Goal: Find specific page/section: Find specific page/section

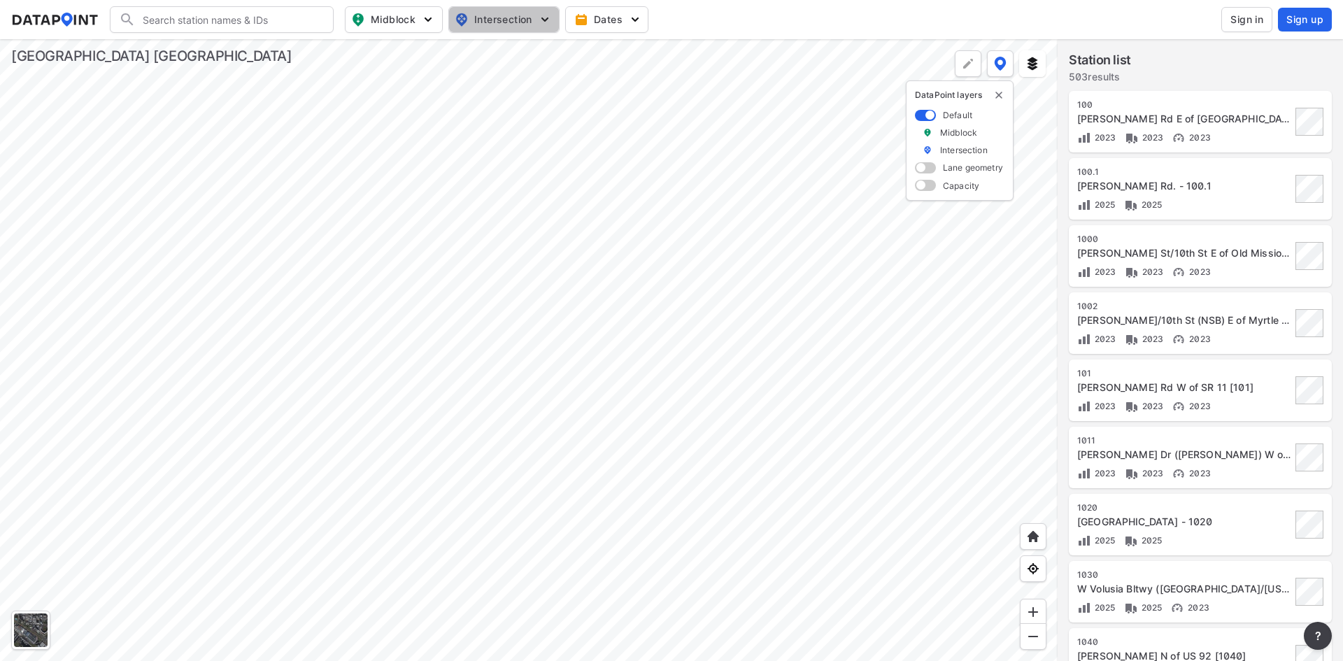
click at [509, 17] on span "Intersection" at bounding box center [503, 19] width 96 height 17
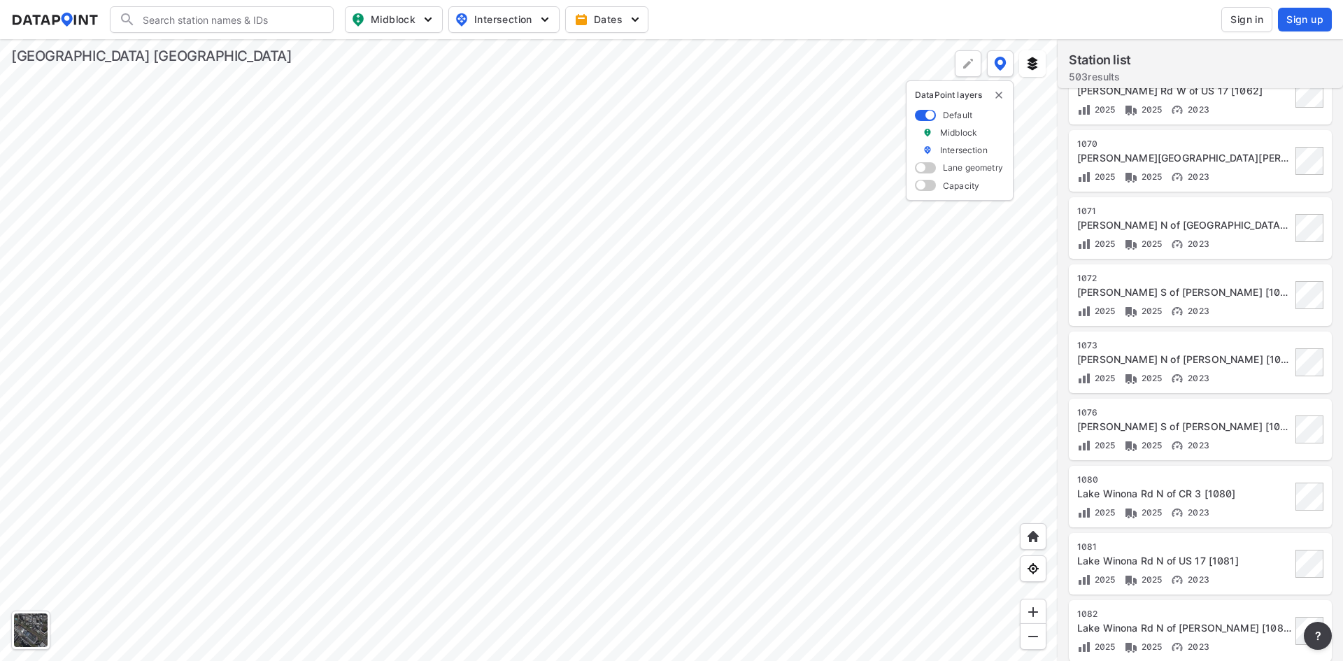
scroll to position [280, 0]
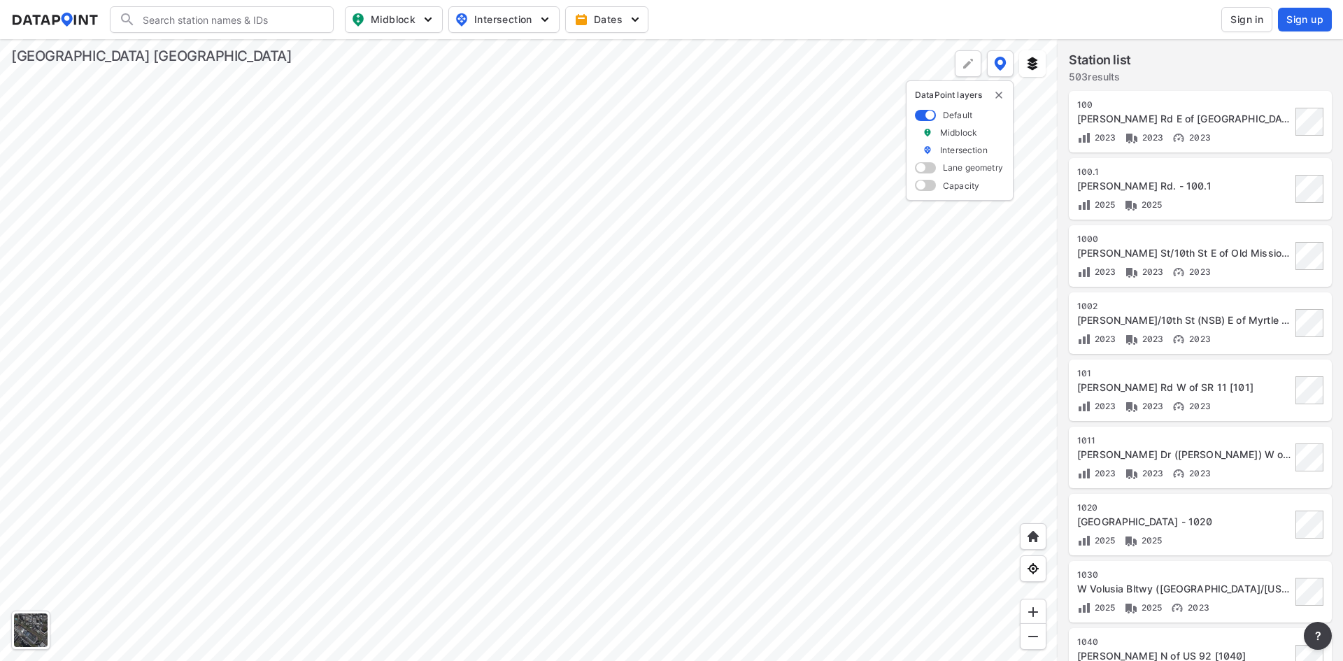
click at [669, 336] on div at bounding box center [529, 350] width 1058 height 622
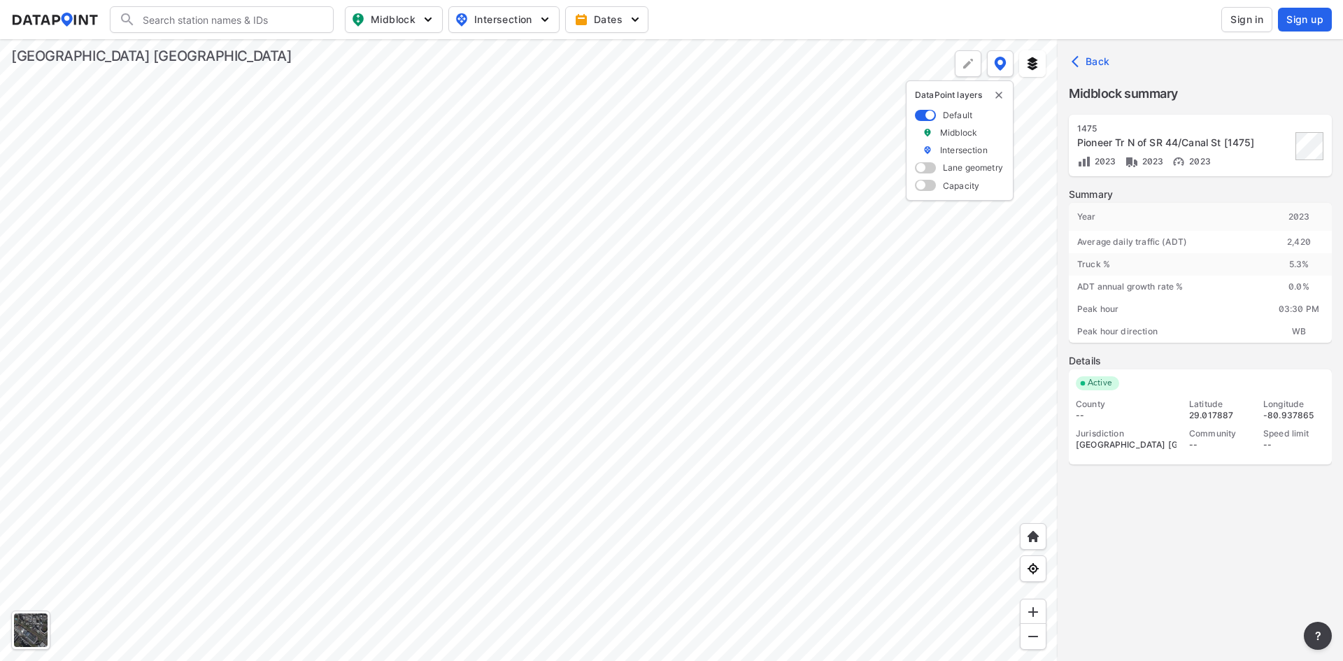
click at [676, 362] on div at bounding box center [529, 350] width 1058 height 622
click at [782, 290] on div at bounding box center [529, 350] width 1058 height 622
click at [984, 245] on div at bounding box center [529, 350] width 1058 height 622
click at [347, 290] on div at bounding box center [529, 350] width 1058 height 622
click at [449, 435] on div at bounding box center [529, 350] width 1058 height 622
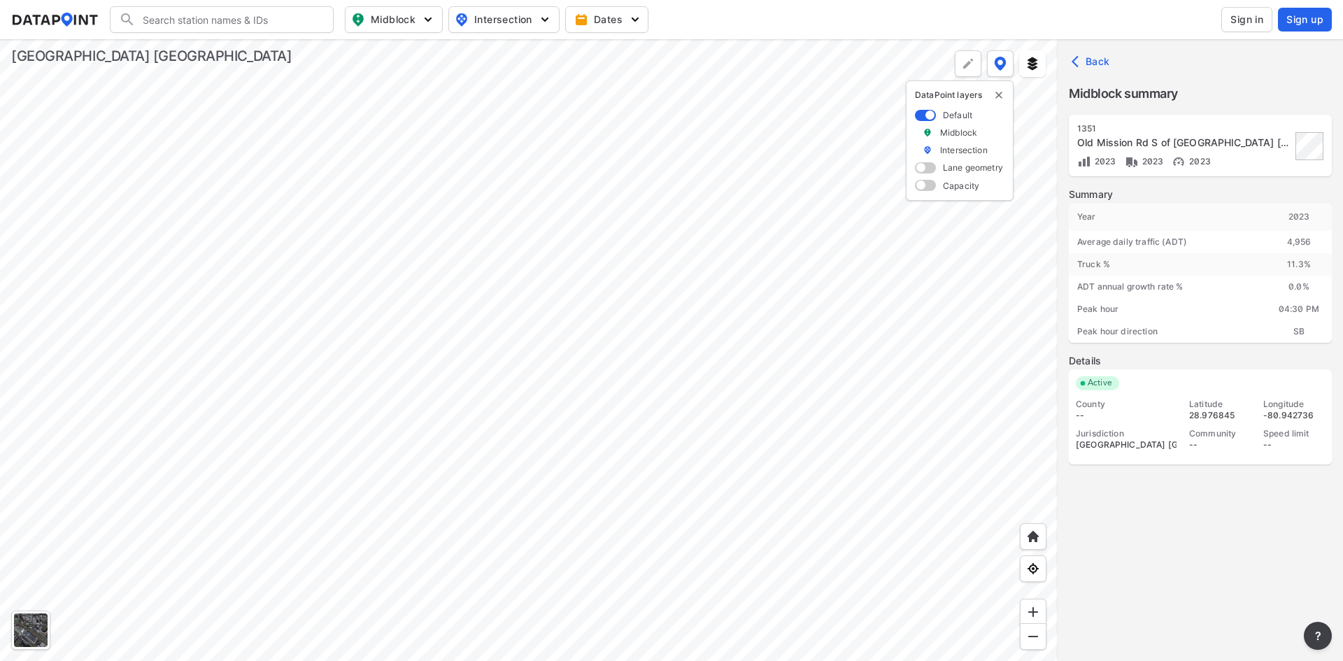
click at [630, 333] on div at bounding box center [529, 350] width 1058 height 622
click at [645, 380] on div at bounding box center [529, 350] width 1058 height 622
click at [664, 436] on div at bounding box center [529, 350] width 1058 height 622
click at [285, 191] on div at bounding box center [529, 350] width 1058 height 622
click at [580, 249] on div at bounding box center [529, 350] width 1058 height 622
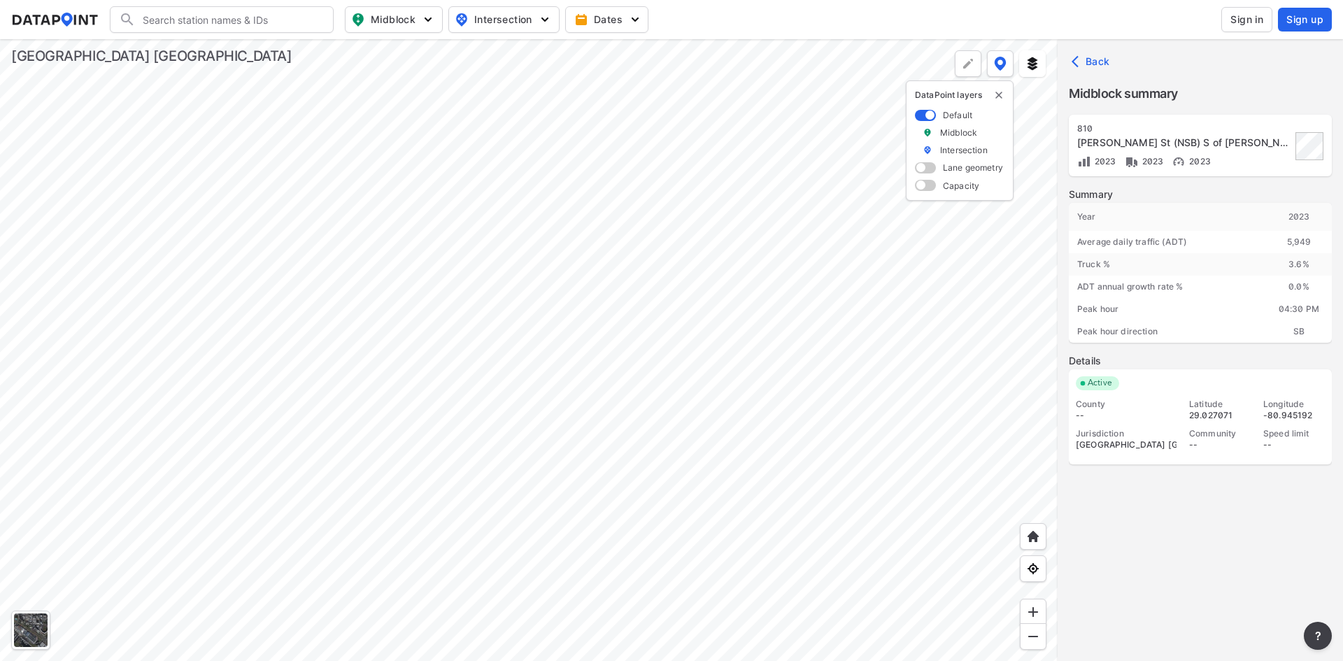
click at [544, 372] on div at bounding box center [529, 350] width 1058 height 622
click at [553, 570] on div at bounding box center [529, 350] width 1058 height 622
click at [535, 482] on div at bounding box center [529, 350] width 1058 height 622
click at [714, 356] on div at bounding box center [529, 350] width 1058 height 622
click at [621, 449] on div at bounding box center [529, 350] width 1058 height 622
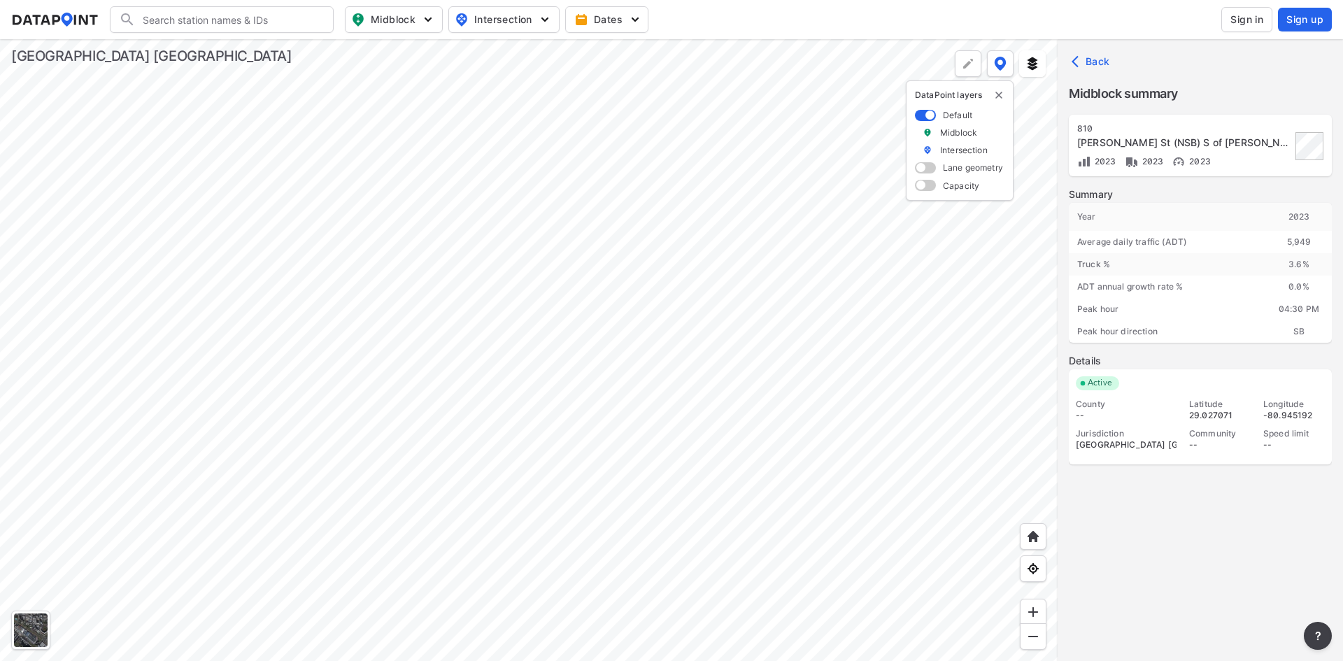
click at [940, 588] on div at bounding box center [529, 350] width 1058 height 622
click at [577, 425] on div at bounding box center [529, 350] width 1058 height 622
click at [359, 241] on div at bounding box center [529, 350] width 1058 height 622
click at [455, 300] on div at bounding box center [529, 350] width 1058 height 622
click at [260, 248] on div at bounding box center [529, 350] width 1058 height 622
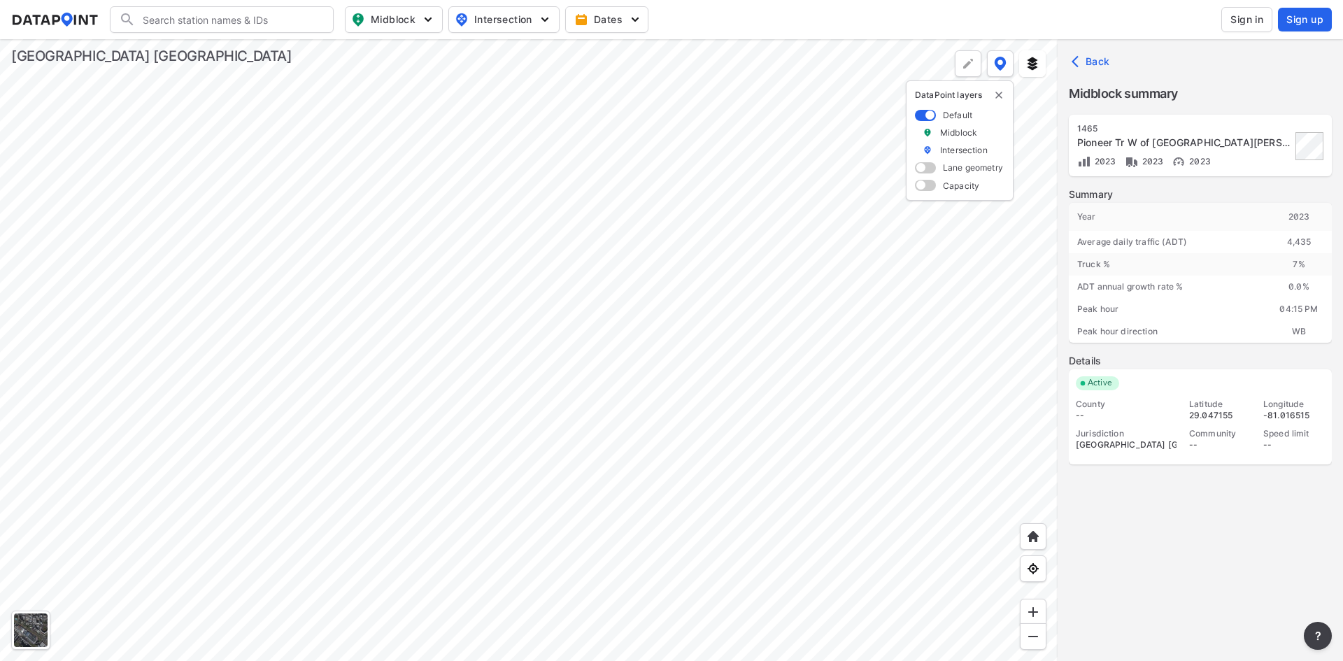
click at [466, 288] on div at bounding box center [529, 350] width 1058 height 622
click at [635, 336] on div at bounding box center [529, 350] width 1058 height 622
click at [360, 243] on div at bounding box center [529, 350] width 1058 height 622
click at [274, 264] on div at bounding box center [529, 350] width 1058 height 622
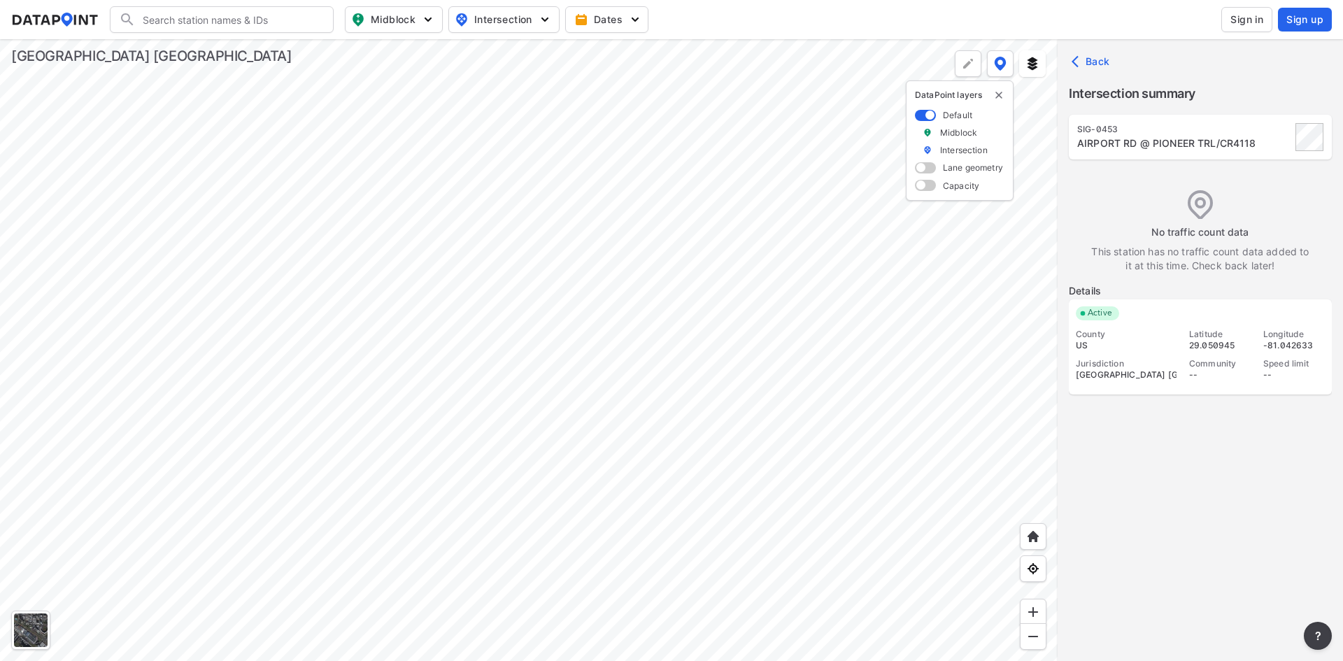
click at [280, 304] on div at bounding box center [529, 350] width 1058 height 622
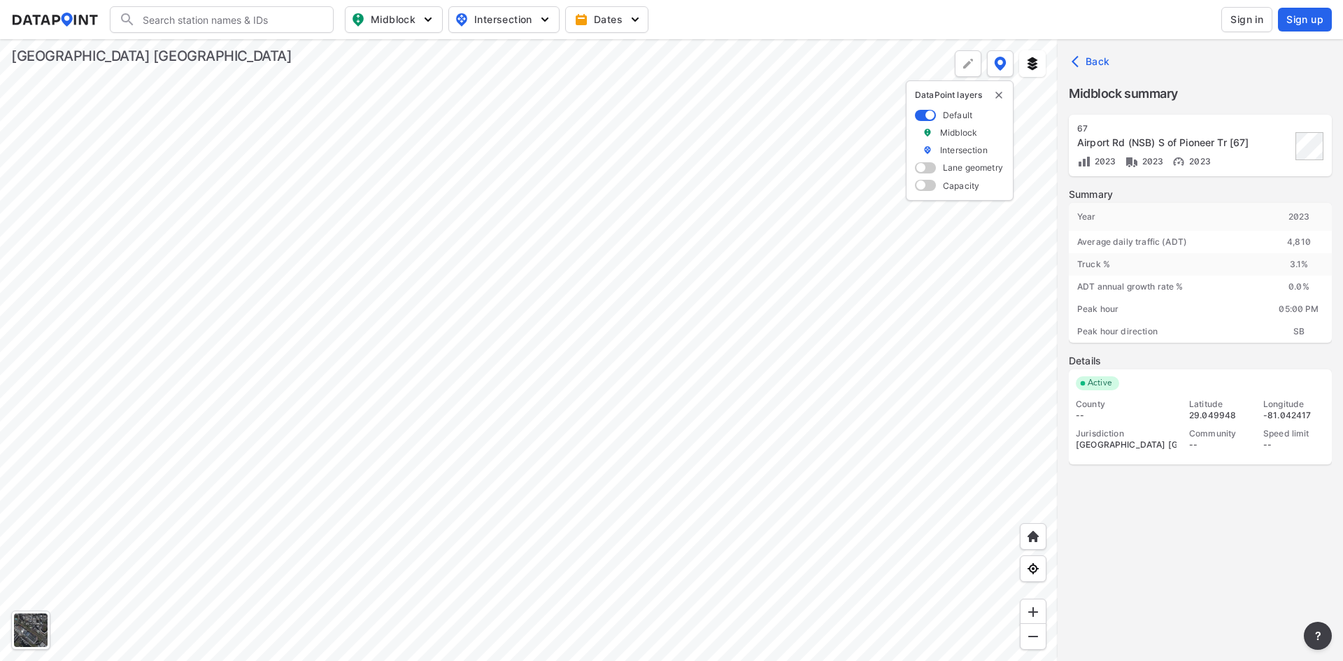
click at [428, 262] on div at bounding box center [529, 350] width 1058 height 622
click at [414, 230] on div at bounding box center [529, 350] width 1058 height 622
click at [586, 234] on div at bounding box center [529, 350] width 1058 height 622
click at [522, 166] on div at bounding box center [529, 350] width 1058 height 622
click at [679, 224] on div at bounding box center [529, 350] width 1058 height 622
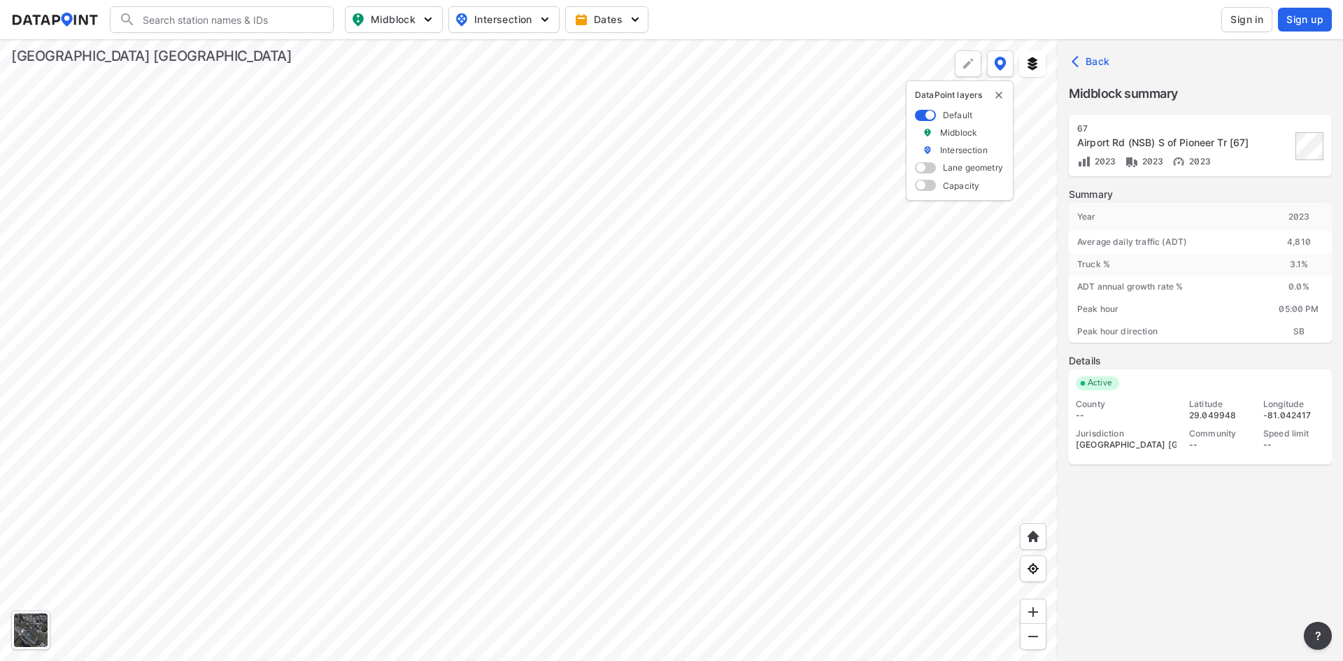
click at [721, 311] on div at bounding box center [529, 350] width 1058 height 622
click at [540, 330] on div at bounding box center [529, 350] width 1058 height 622
click at [520, 368] on div at bounding box center [529, 350] width 1058 height 622
click at [593, 416] on div at bounding box center [529, 350] width 1058 height 622
click at [523, 407] on div at bounding box center [529, 350] width 1058 height 622
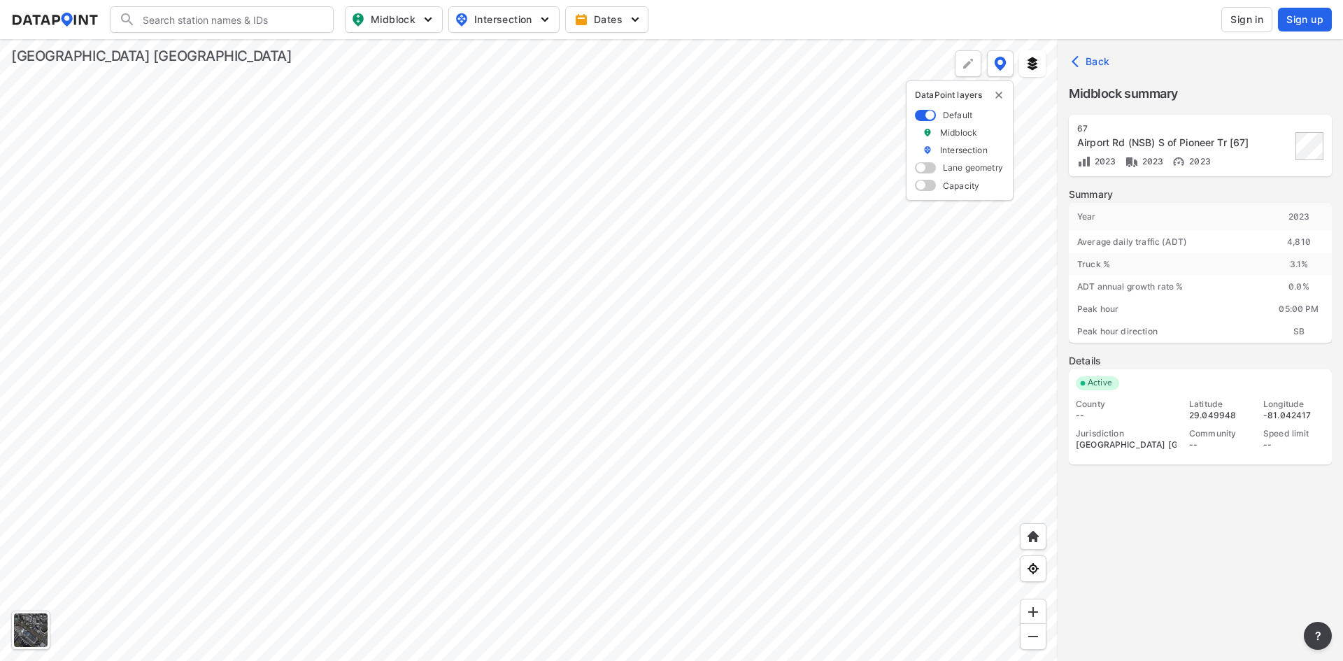
click at [756, 421] on div at bounding box center [529, 350] width 1058 height 622
click at [750, 405] on div at bounding box center [529, 350] width 1058 height 622
click at [1006, 411] on div at bounding box center [529, 350] width 1058 height 622
click at [456, 182] on div at bounding box center [529, 350] width 1058 height 622
click at [861, 255] on div at bounding box center [529, 350] width 1058 height 622
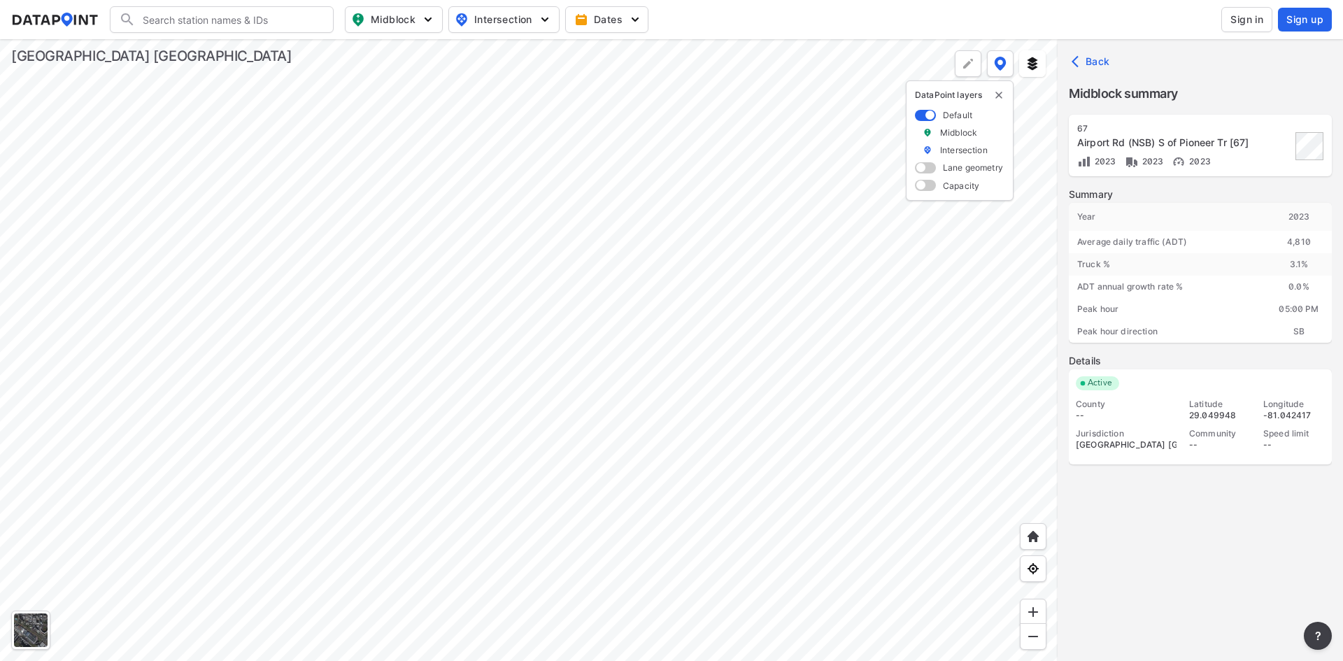
click at [681, 209] on div at bounding box center [529, 350] width 1058 height 622
click at [572, 182] on div at bounding box center [529, 350] width 1058 height 622
click at [614, 263] on div at bounding box center [529, 350] width 1058 height 622
click at [600, 262] on div at bounding box center [529, 350] width 1058 height 622
click at [824, 483] on div at bounding box center [529, 350] width 1058 height 622
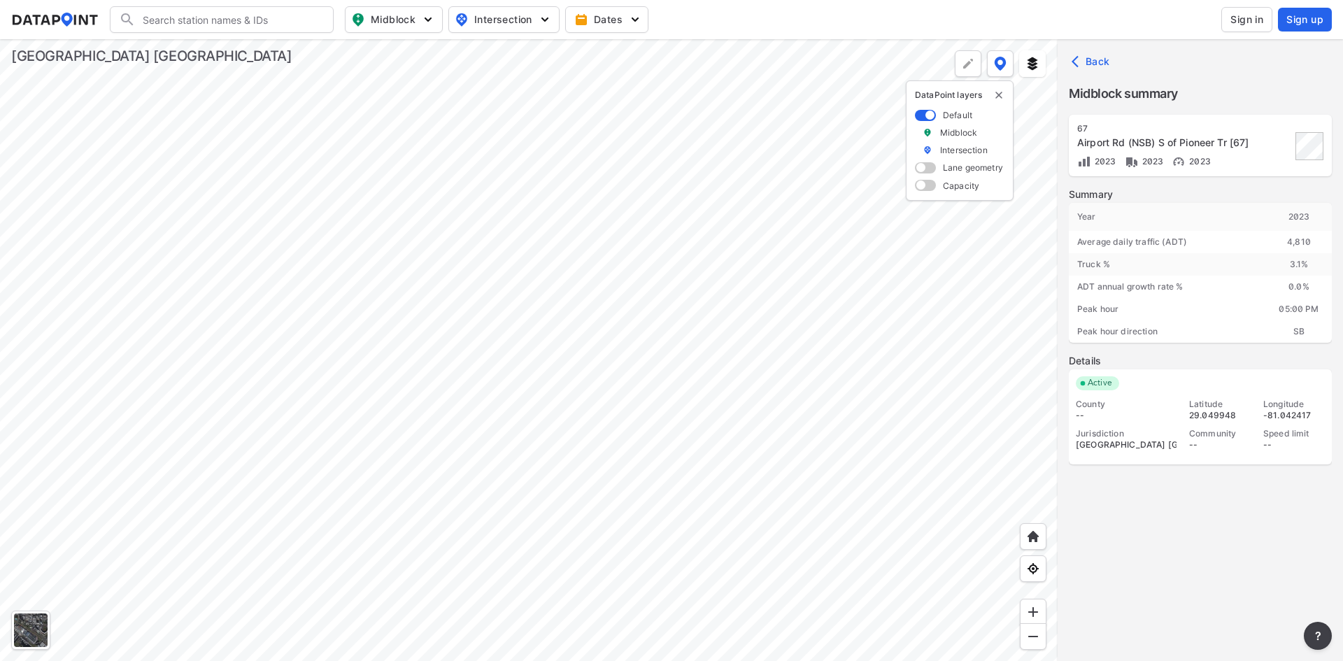
click at [887, 315] on div at bounding box center [529, 350] width 1058 height 622
click at [459, 282] on div at bounding box center [529, 350] width 1058 height 622
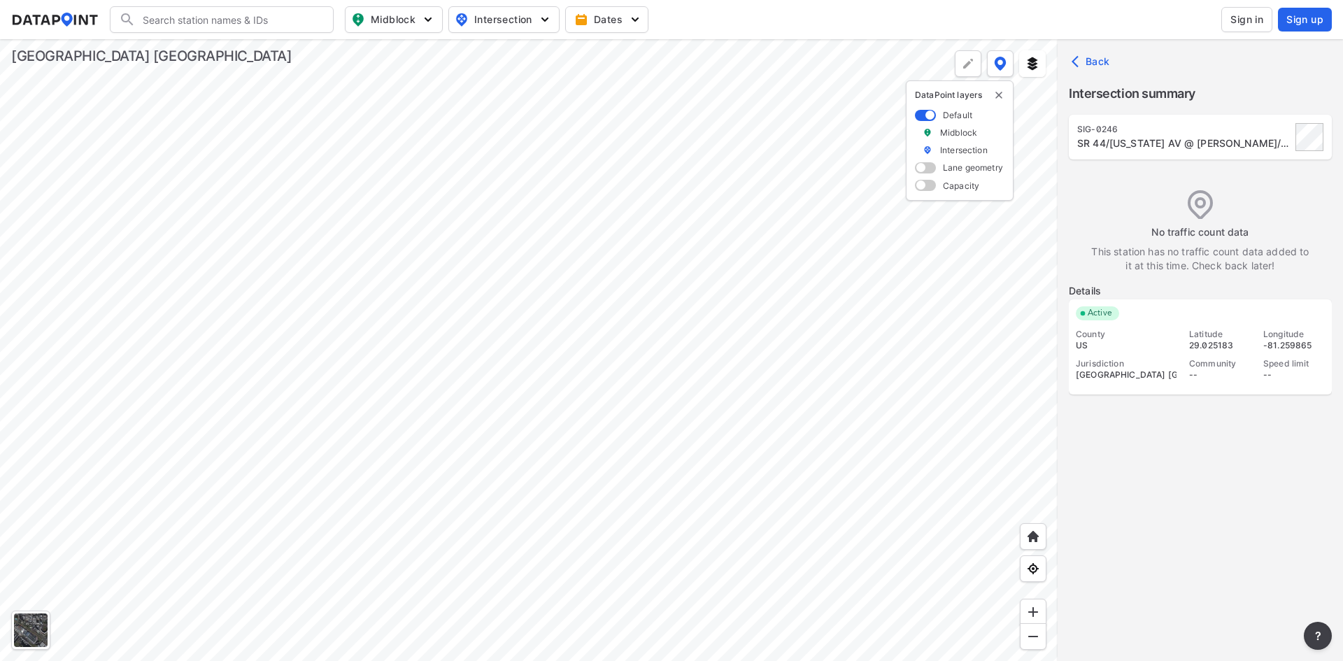
click at [459, 328] on div at bounding box center [529, 350] width 1058 height 622
